Goal: Information Seeking & Learning: Learn about a topic

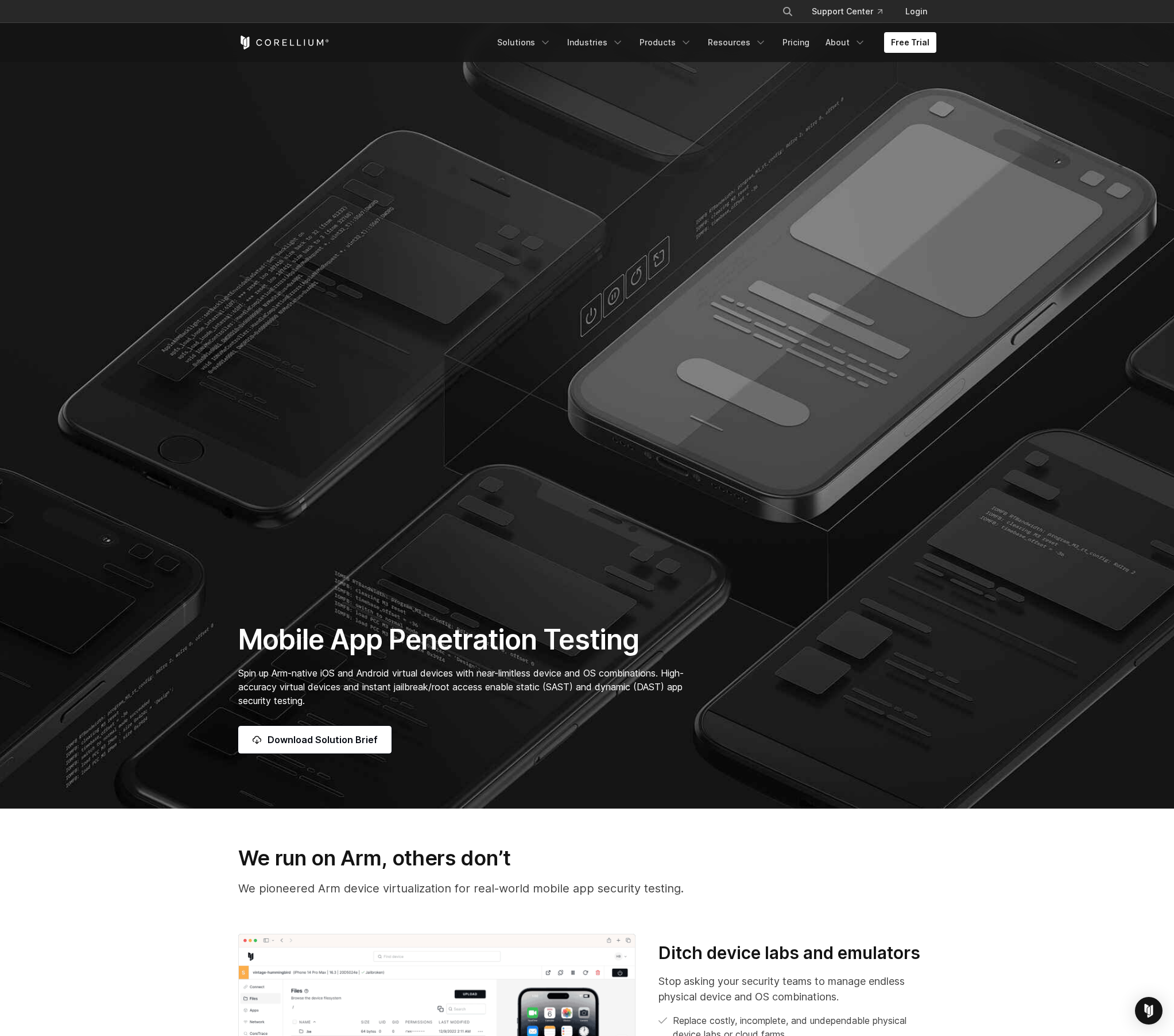
scroll to position [138, 0]
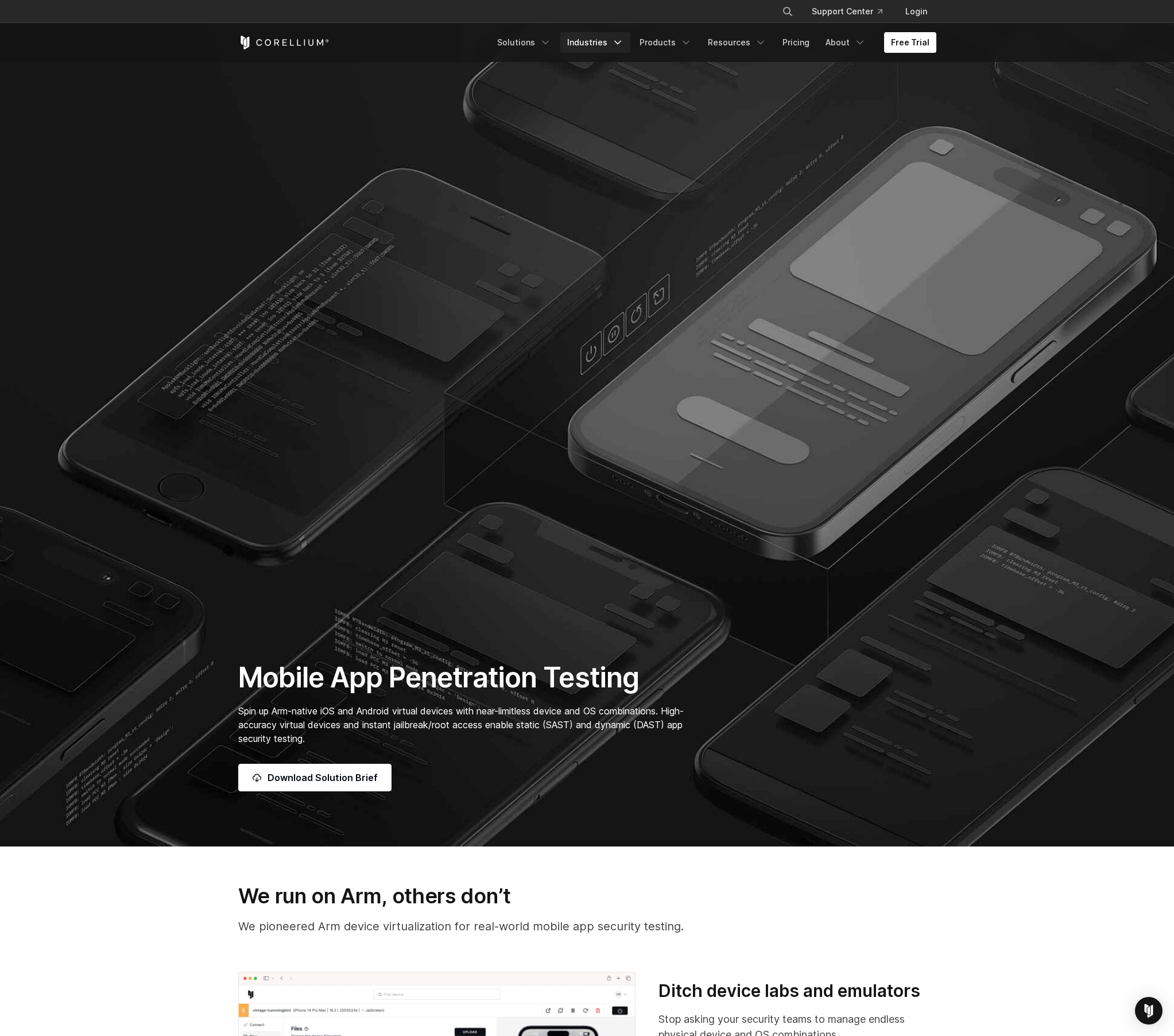
click at [594, 43] on link "Industries" at bounding box center [595, 42] width 70 height 21
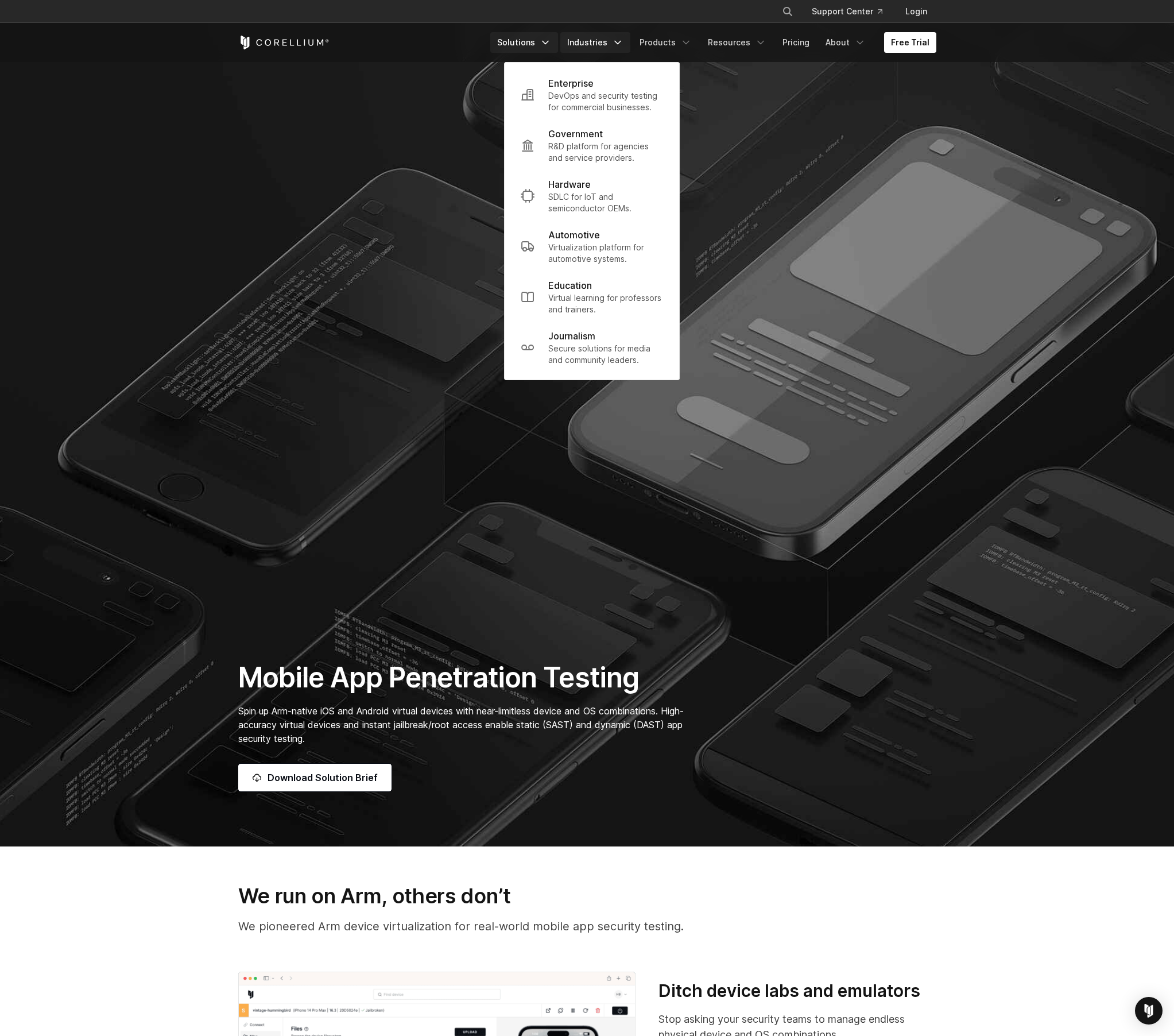
click at [541, 41] on link "Solutions" at bounding box center [524, 42] width 68 height 21
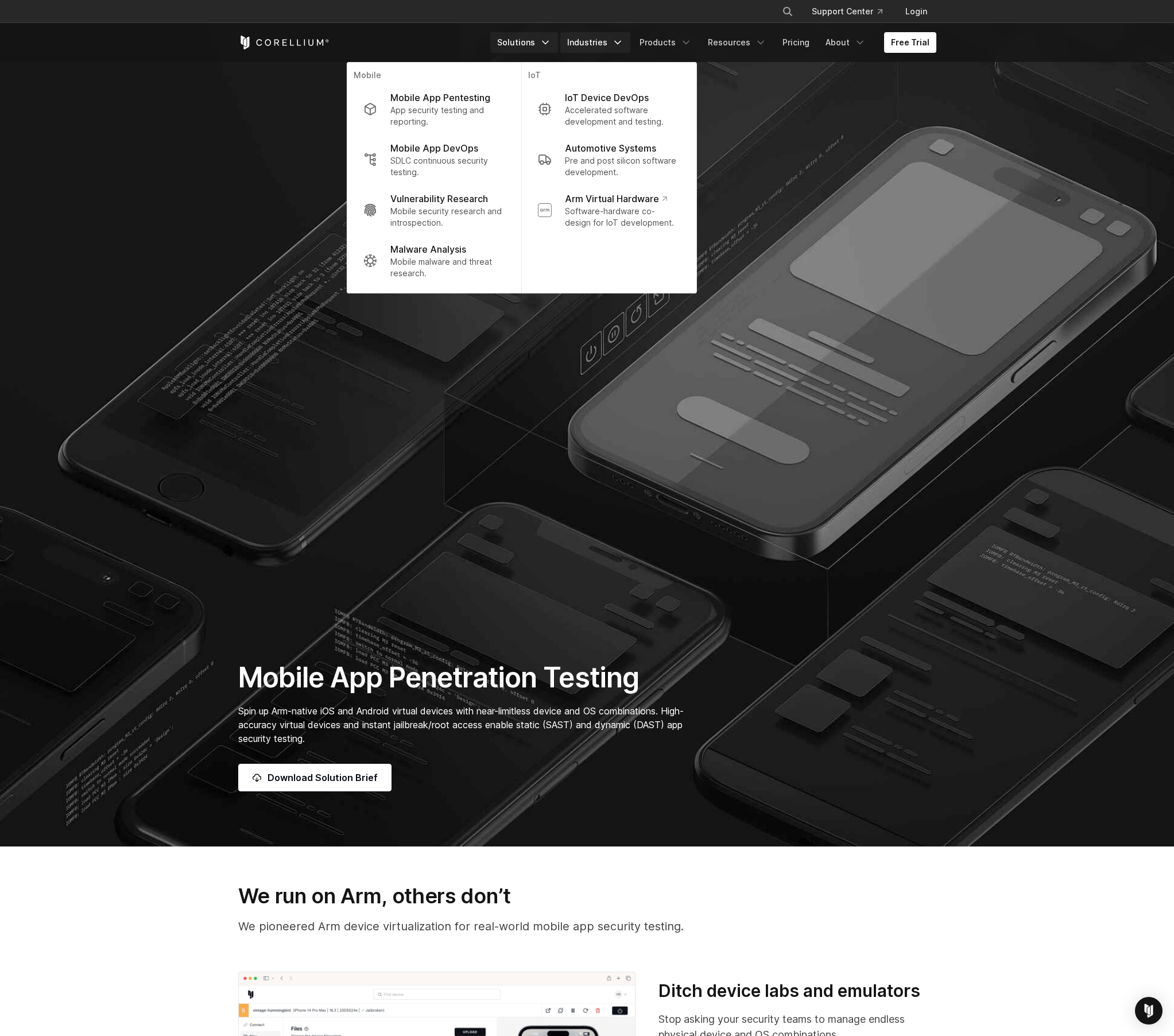
click at [582, 37] on link "Industries" at bounding box center [595, 42] width 70 height 21
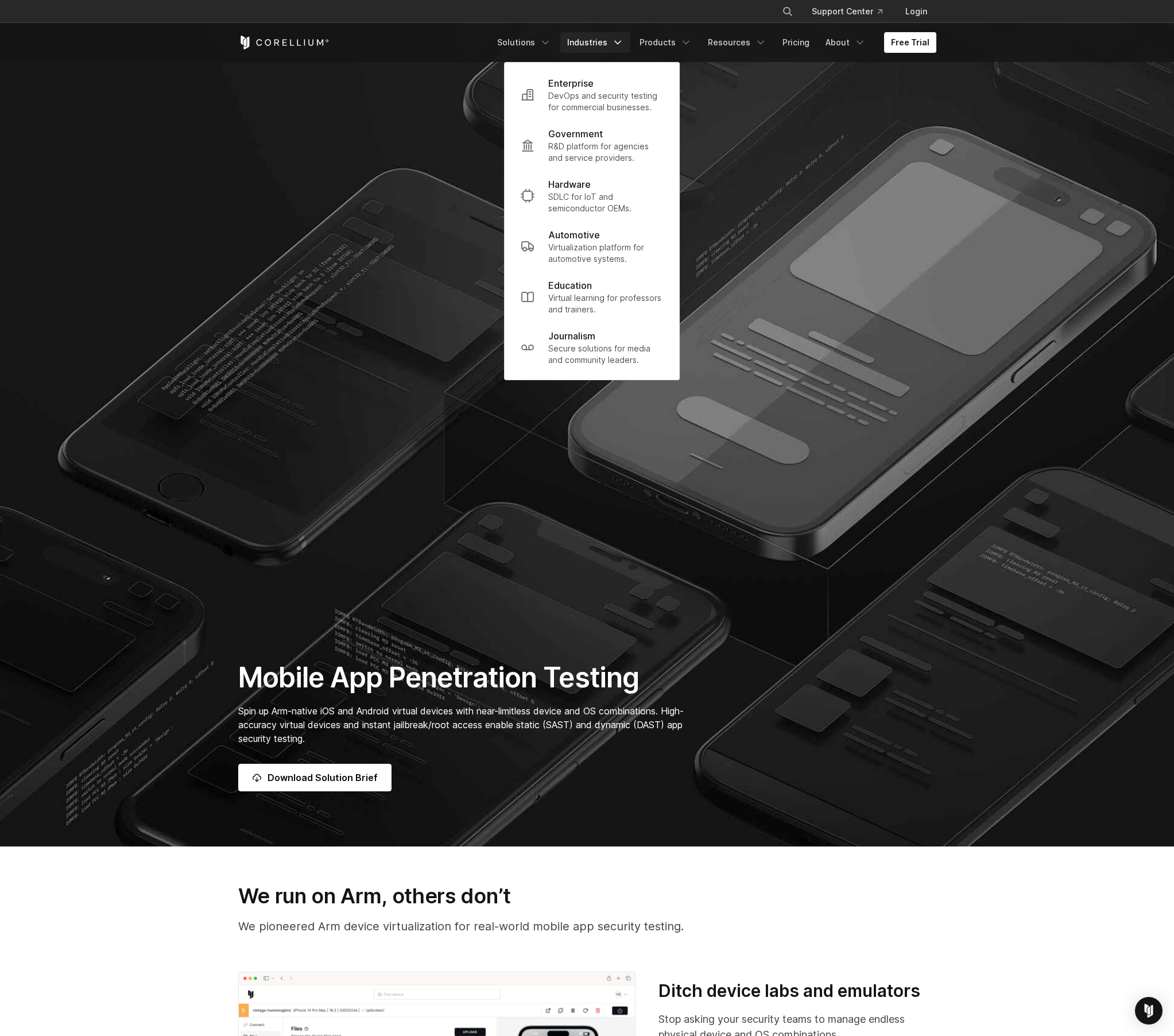
click at [541, 31] on div "Free Trial Solutions IoT" at bounding box center [587, 42] width 698 height 39
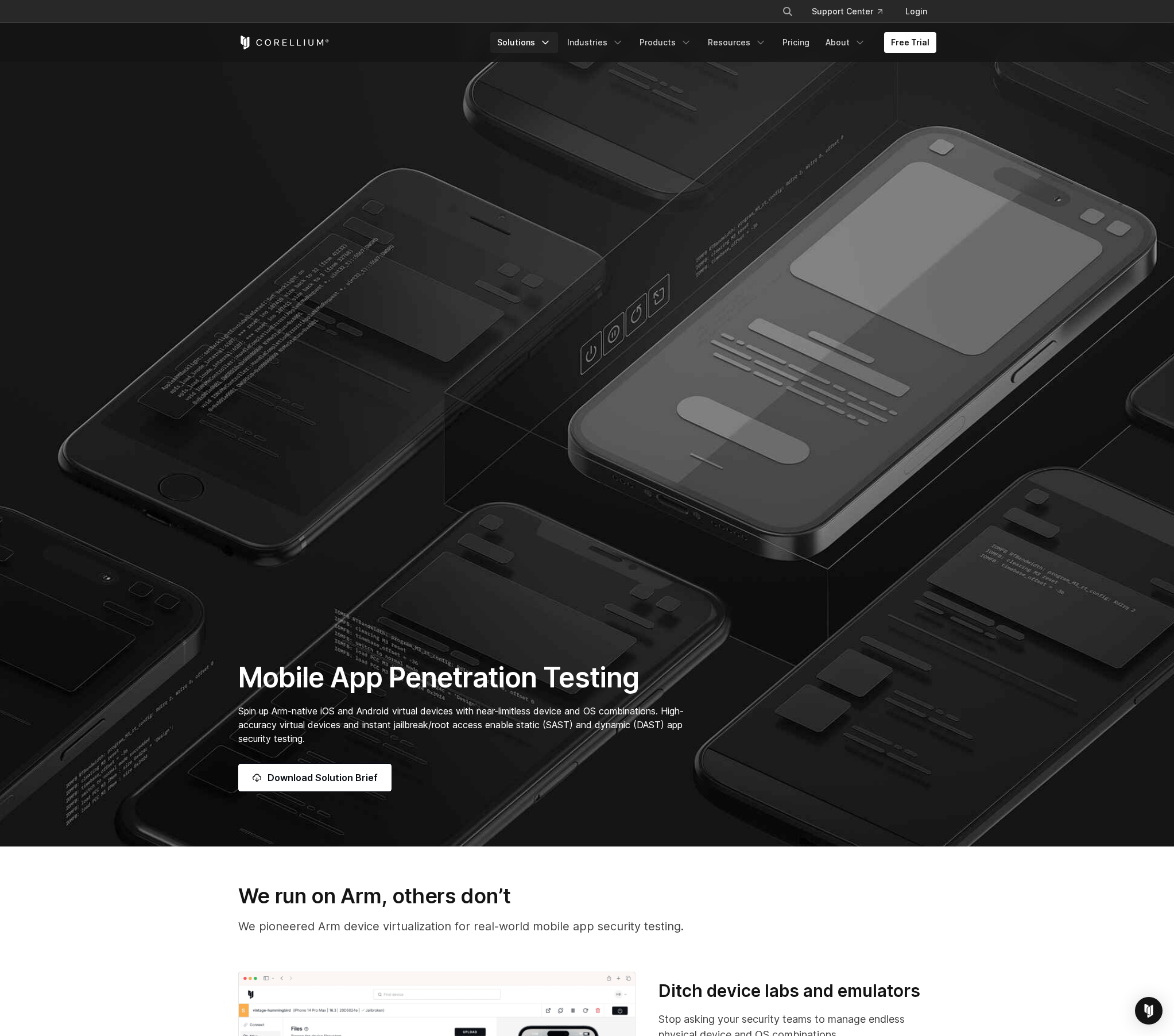
click at [529, 44] on link "Solutions" at bounding box center [524, 42] width 68 height 21
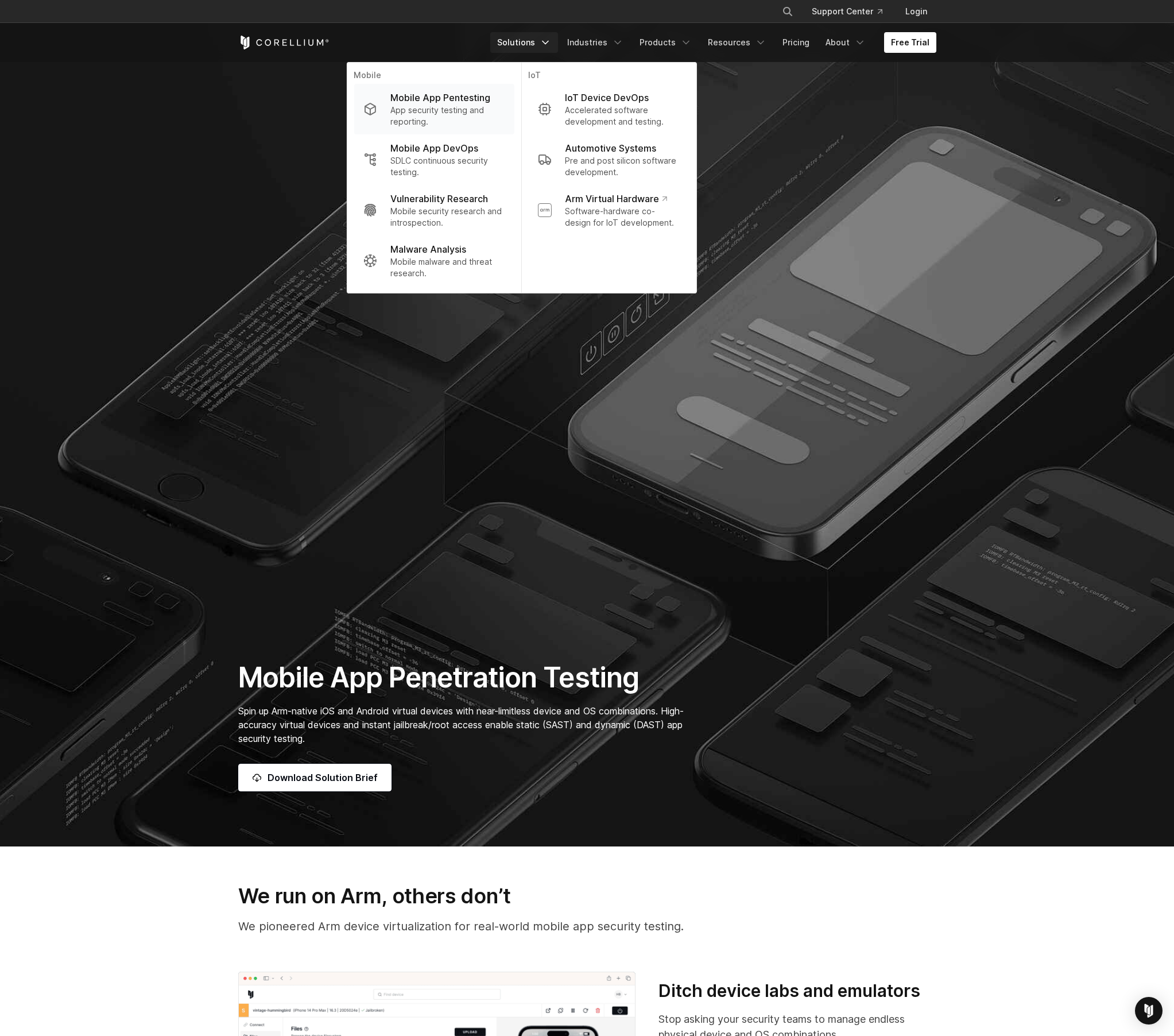
click at [466, 115] on p "App security testing and reporting." at bounding box center [447, 115] width 114 height 23
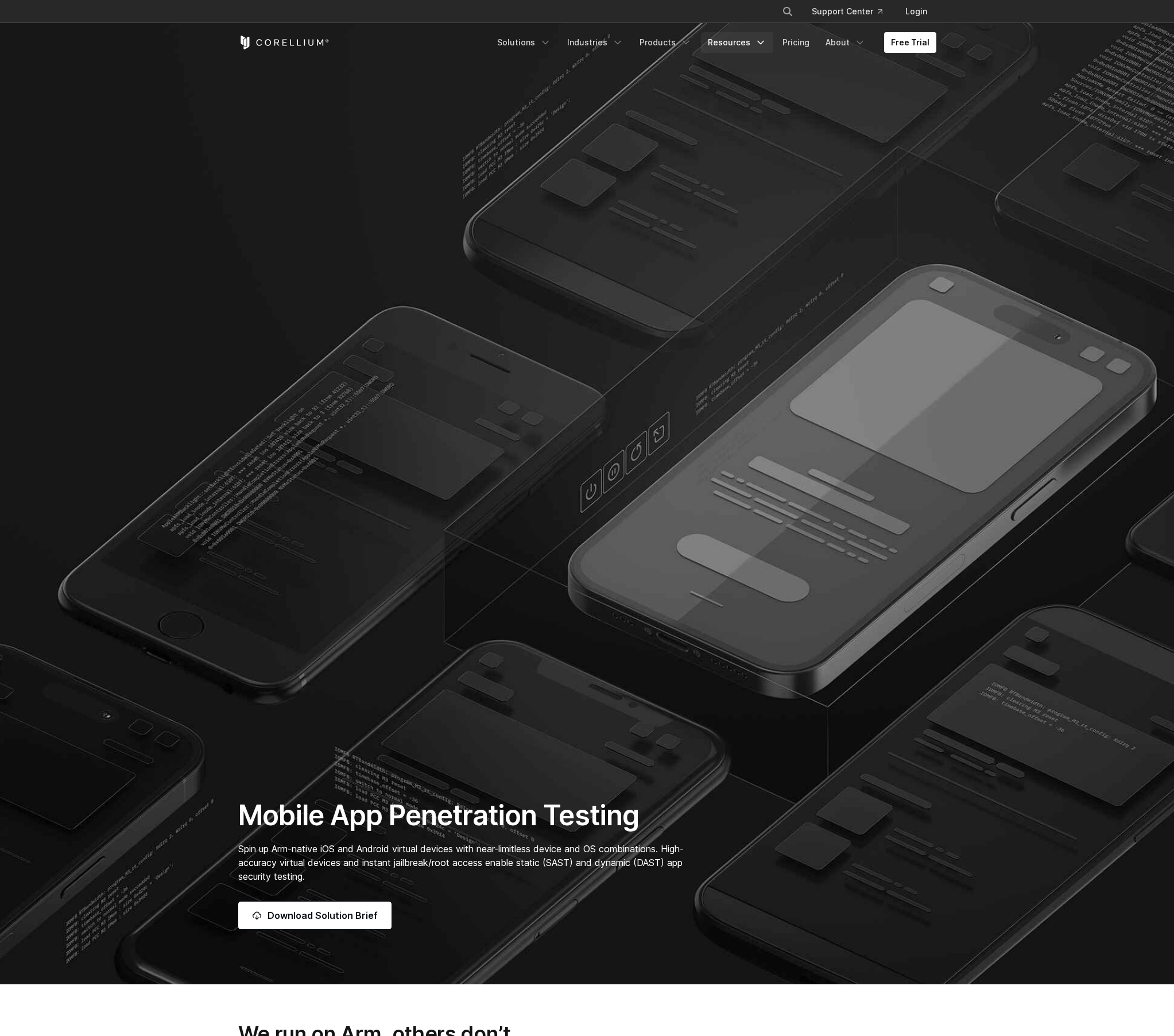
click at [716, 36] on link "Resources" at bounding box center [736, 42] width 72 height 21
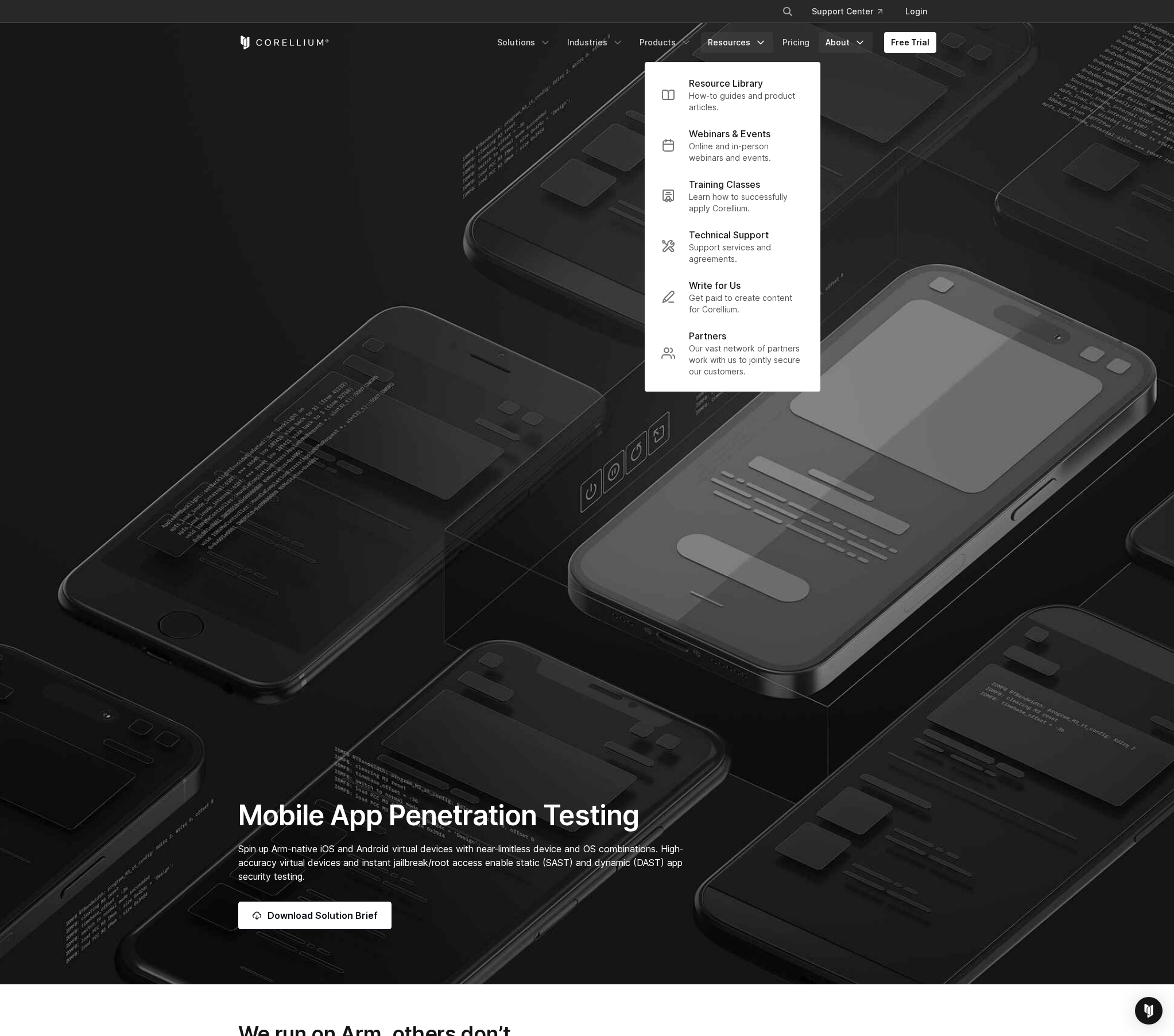
click at [850, 51] on link "About" at bounding box center [845, 42] width 54 height 21
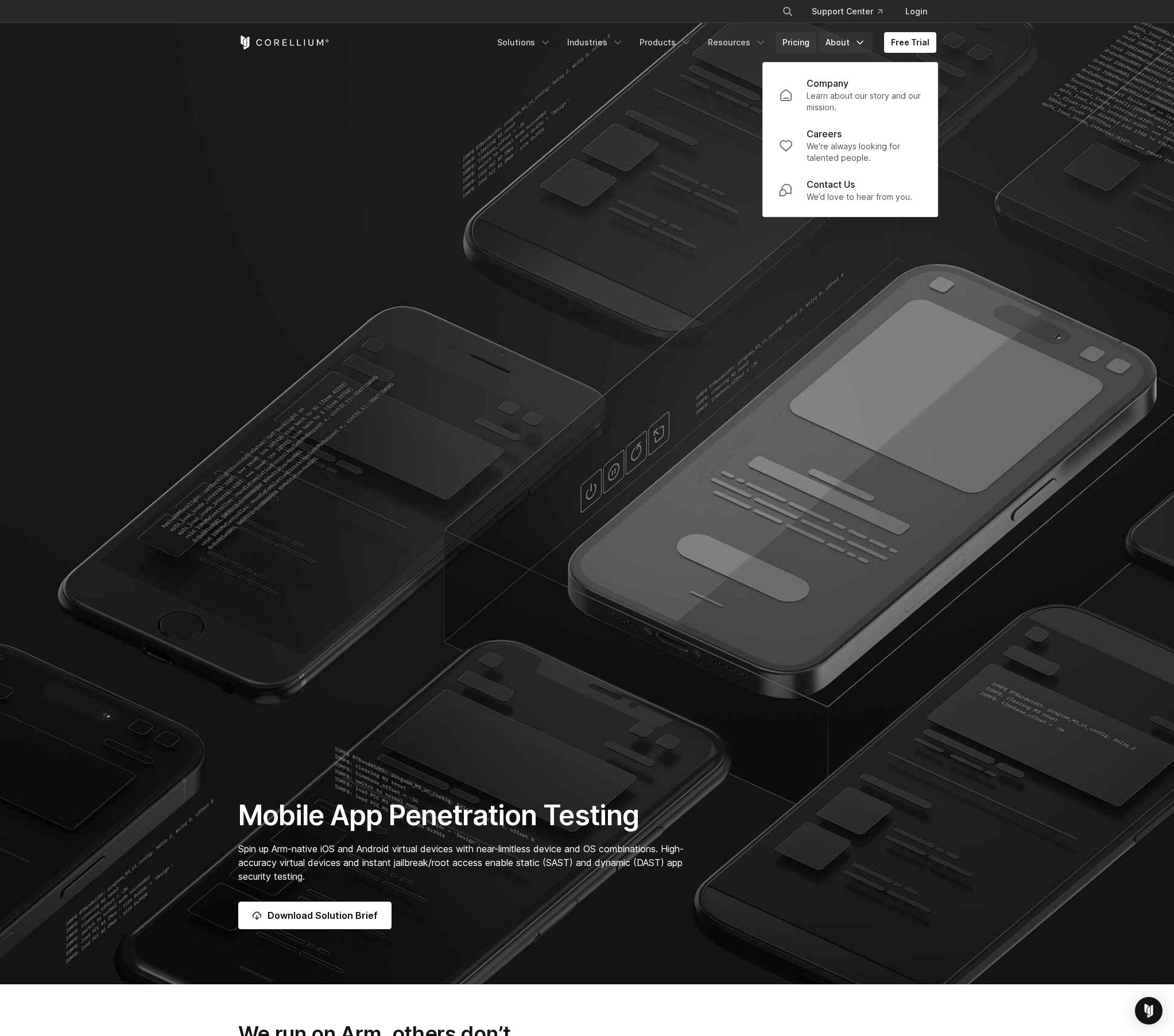
click at [796, 45] on link "Pricing" at bounding box center [796, 42] width 41 height 21
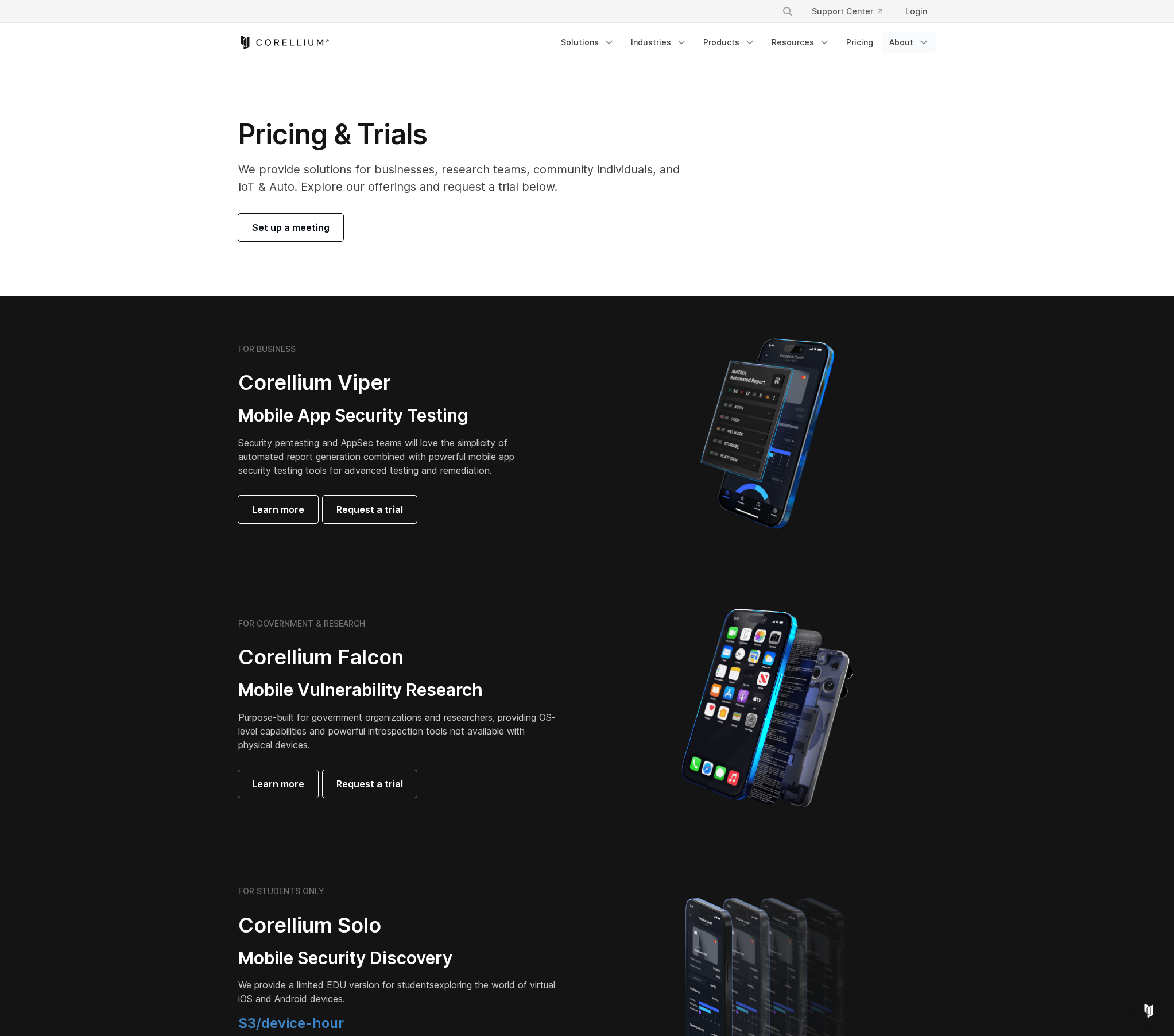
click at [891, 48] on link "About" at bounding box center [909, 42] width 54 height 21
click at [618, 91] on section "Pricing & Trials We provide solutions for businesses, research teams, community…" at bounding box center [587, 179] width 1174 height 234
drag, startPoint x: 618, startPoint y: 91, endPoint x: 658, endPoint y: 97, distance: 40.4
click at [658, 97] on section "Pricing & Trials We provide solutions for businesses, research teams, community…" at bounding box center [587, 179] width 1174 height 234
